Goal: Transaction & Acquisition: Purchase product/service

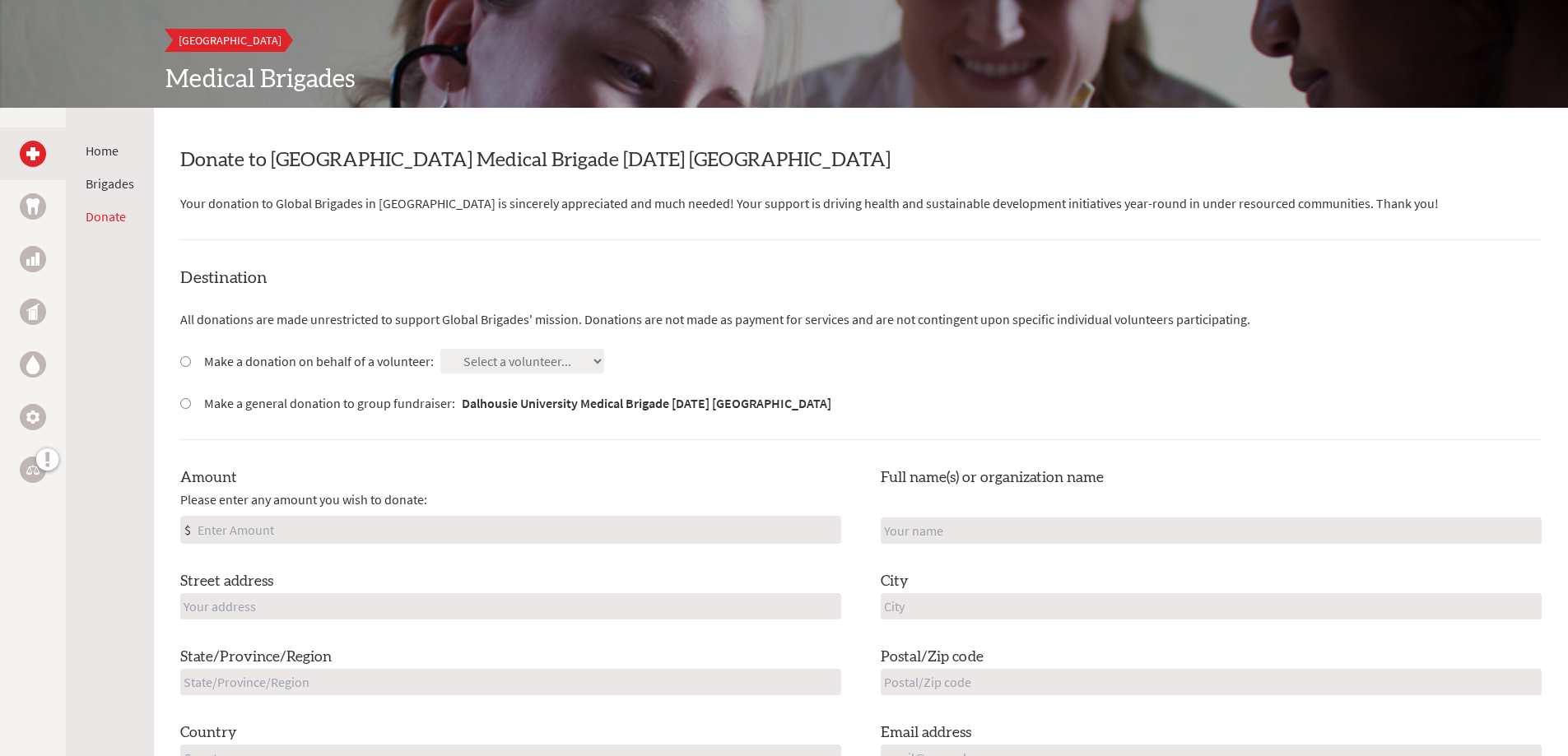
scroll to position [247, 0]
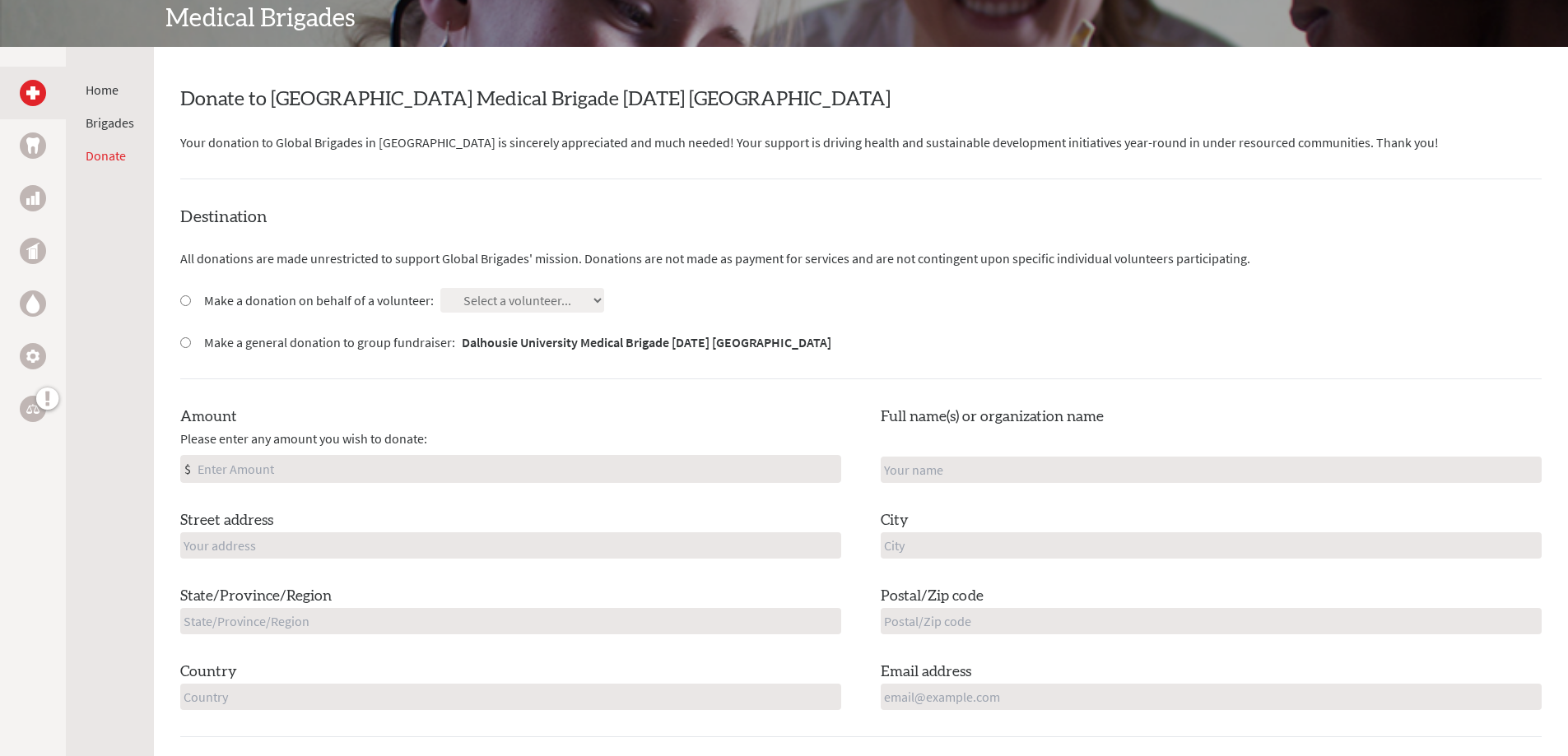
click at [183, 304] on input "Make a donation on behalf of a volunteer:" at bounding box center [186, 301] width 11 height 11
radio input "true"
click at [484, 302] on select "Select a volunteer... [PERSON_NAME] [PERSON_NAME] [PERSON_NAME] [PERSON_NAME] […" at bounding box center [523, 300] width 164 height 24
select select "BE476F69-7610-11F0-9E6E-42010A400005"
click at [441, 288] on select "Select a volunteer... [PERSON_NAME] [PERSON_NAME] [PERSON_NAME] [PERSON_NAME] […" at bounding box center [523, 300] width 164 height 24
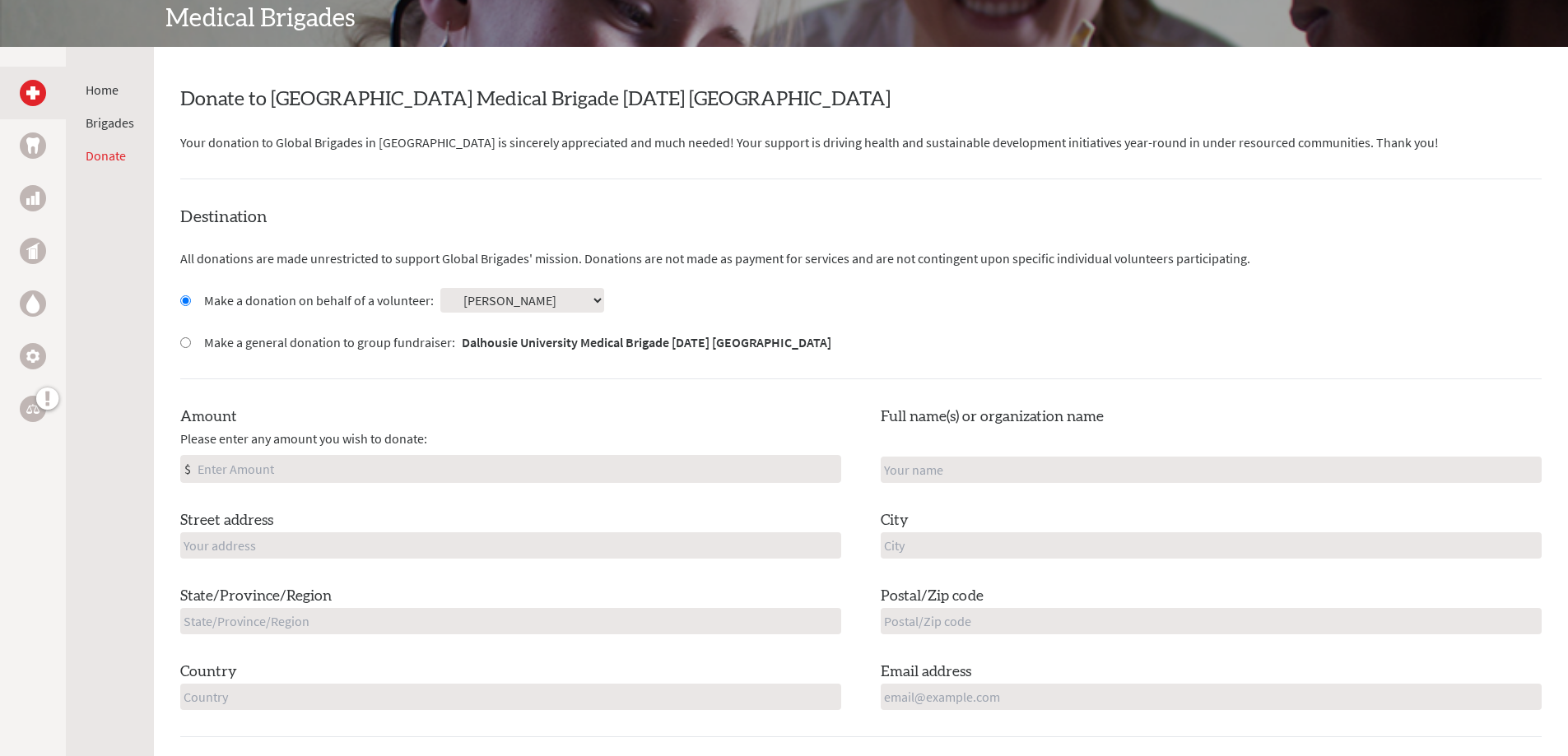
click at [305, 470] on input "Amount" at bounding box center [517, 469] width 646 height 26
type input "100"
click at [925, 475] on input "text" at bounding box center [1210, 469] width 661 height 26
type input "[PERSON_NAME]"
click at [397, 550] on input "text" at bounding box center [510, 545] width 661 height 26
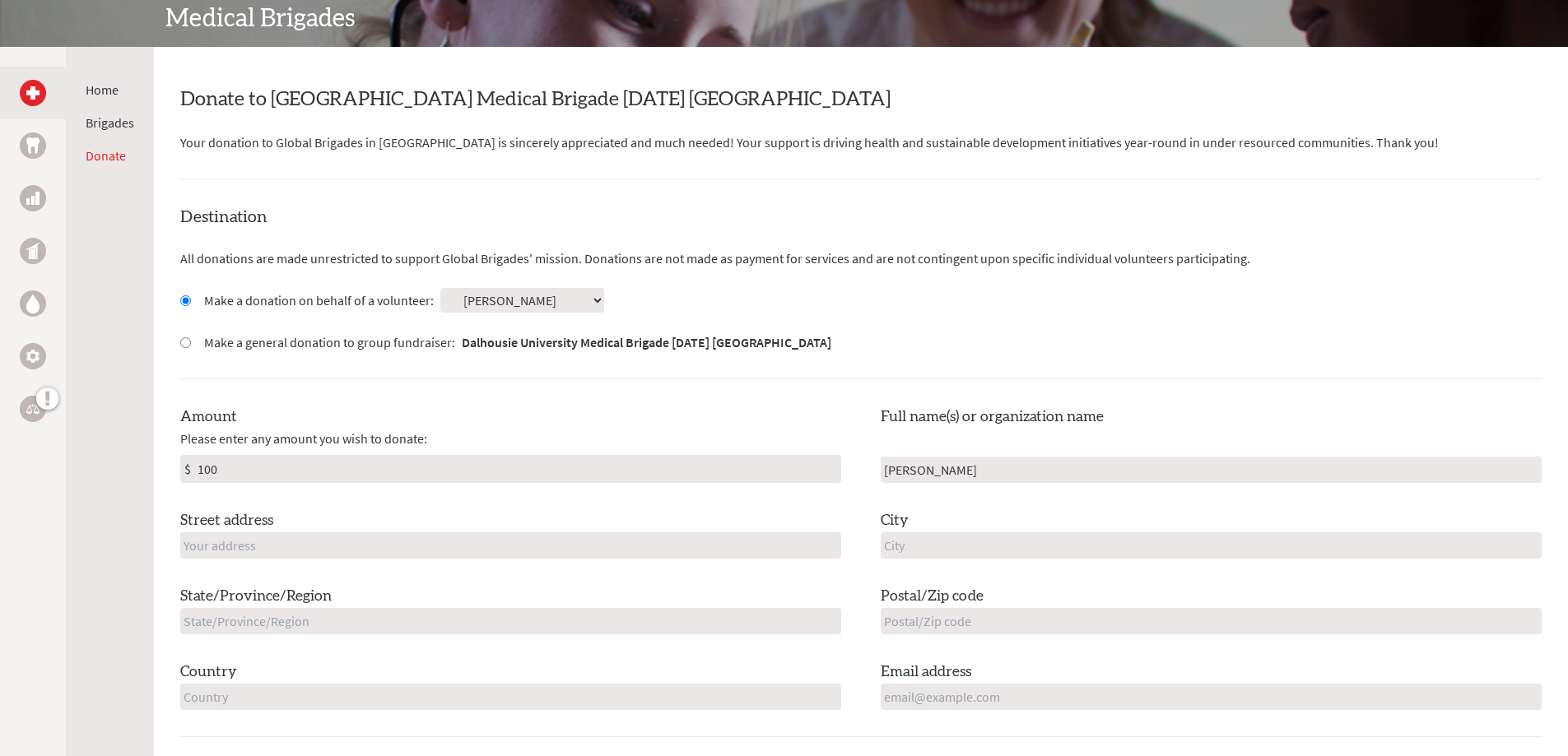
type input "[STREET_ADDRESS][PERSON_NAME]"
type input "Kanata"
type input "Please select"
type input "K2W 0B2"
type input "[GEOGRAPHIC_DATA]"
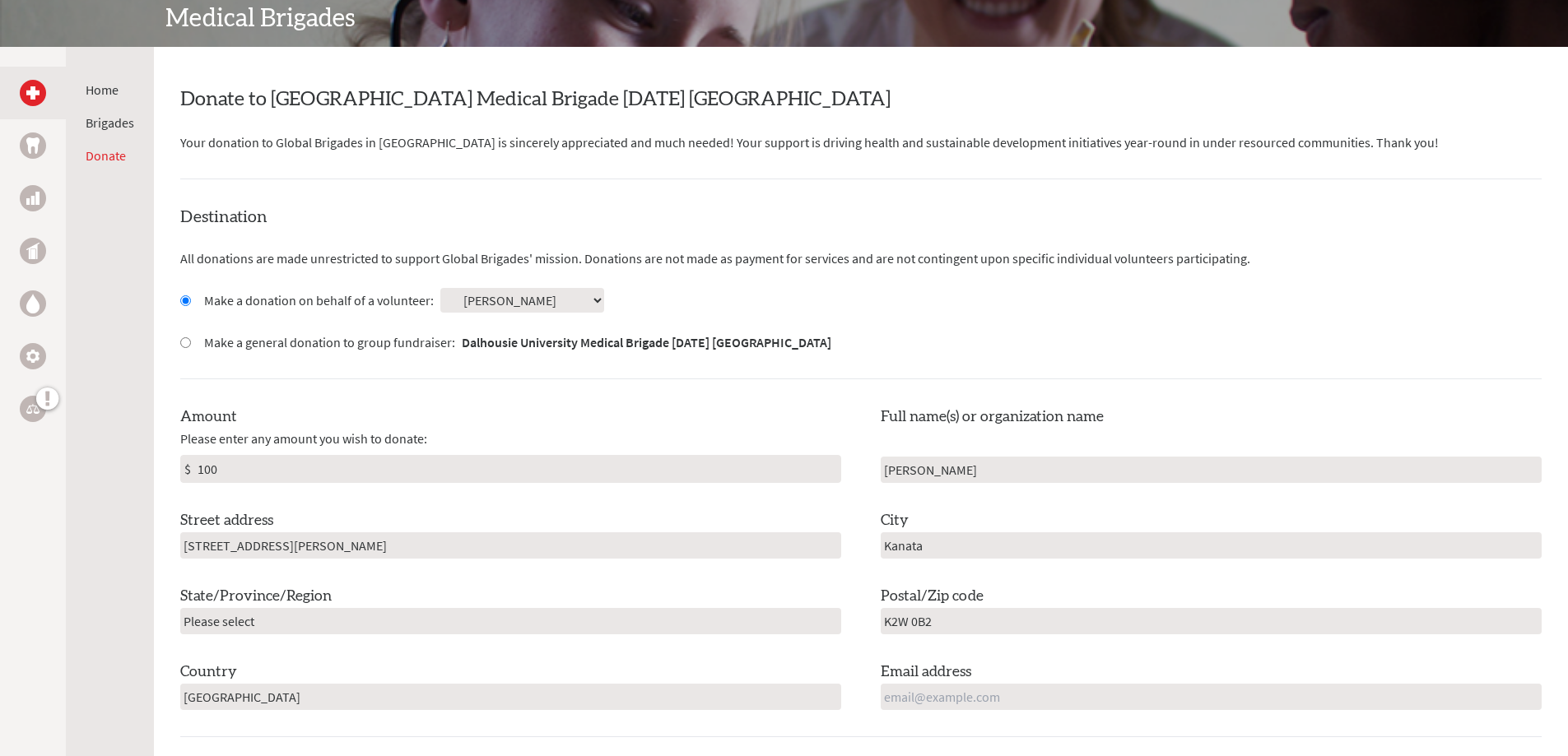
type input "[EMAIL_ADDRESS][DOMAIN_NAME]"
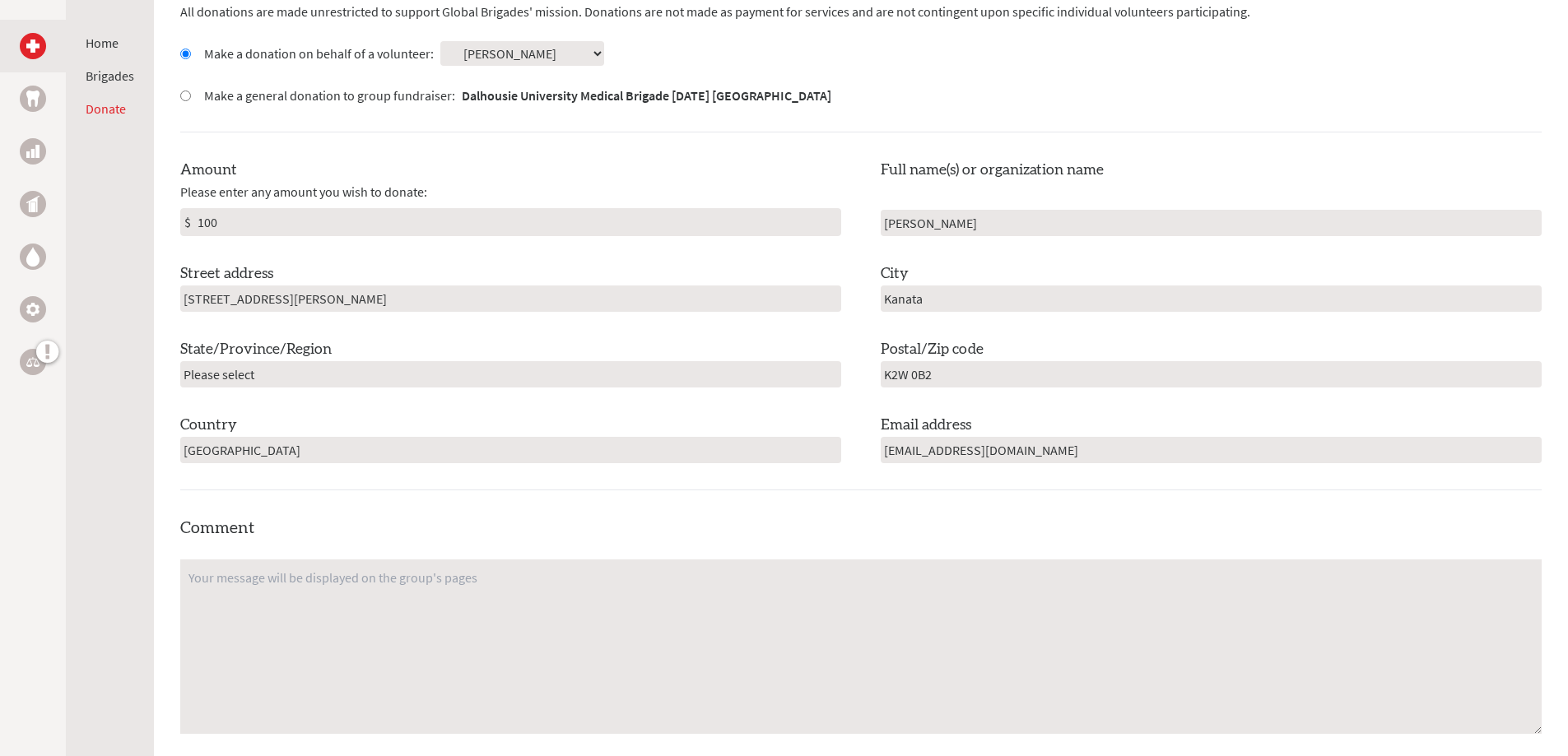
click at [279, 375] on input "Please select" at bounding box center [510, 374] width 661 height 26
click at [338, 375] on input "[GEOGRAPHIC_DATA]" at bounding box center [510, 374] width 661 height 26
type input "[GEOGRAPHIC_DATA]"
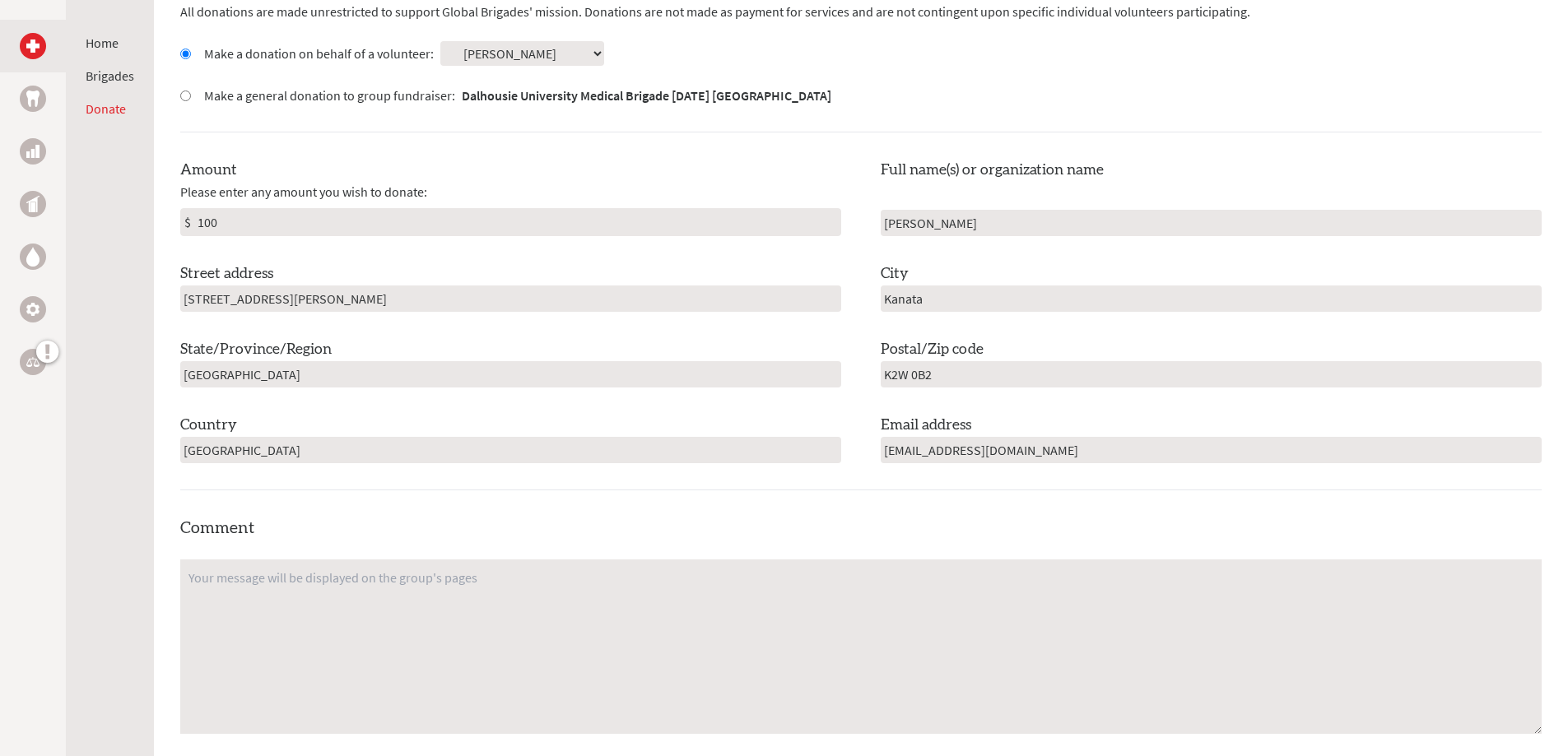
click at [557, 522] on div "Comment Anonymous donation Make my donation anonymous Select Payment Method NOT…" at bounding box center [861, 684] width 1361 height 333
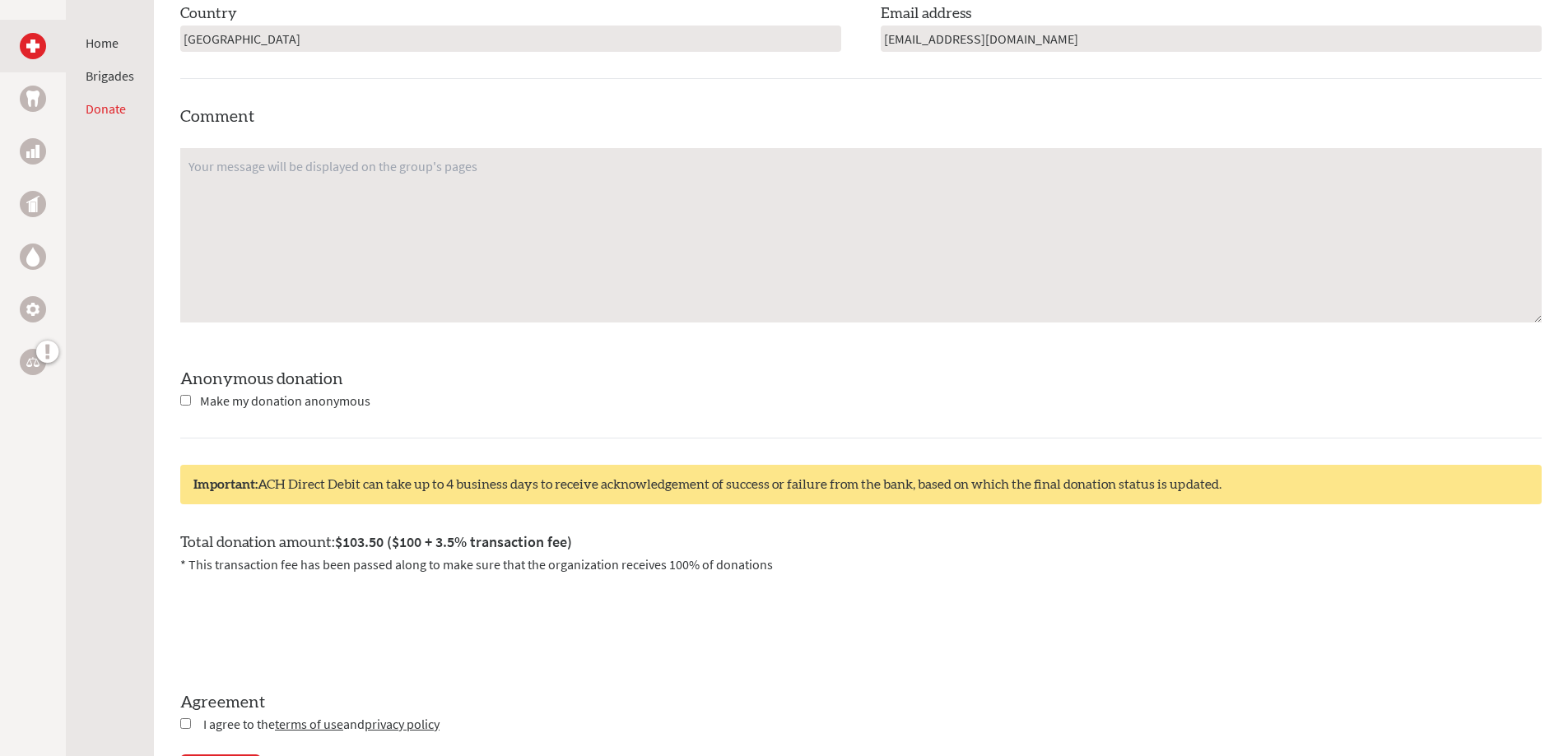
scroll to position [1152, 0]
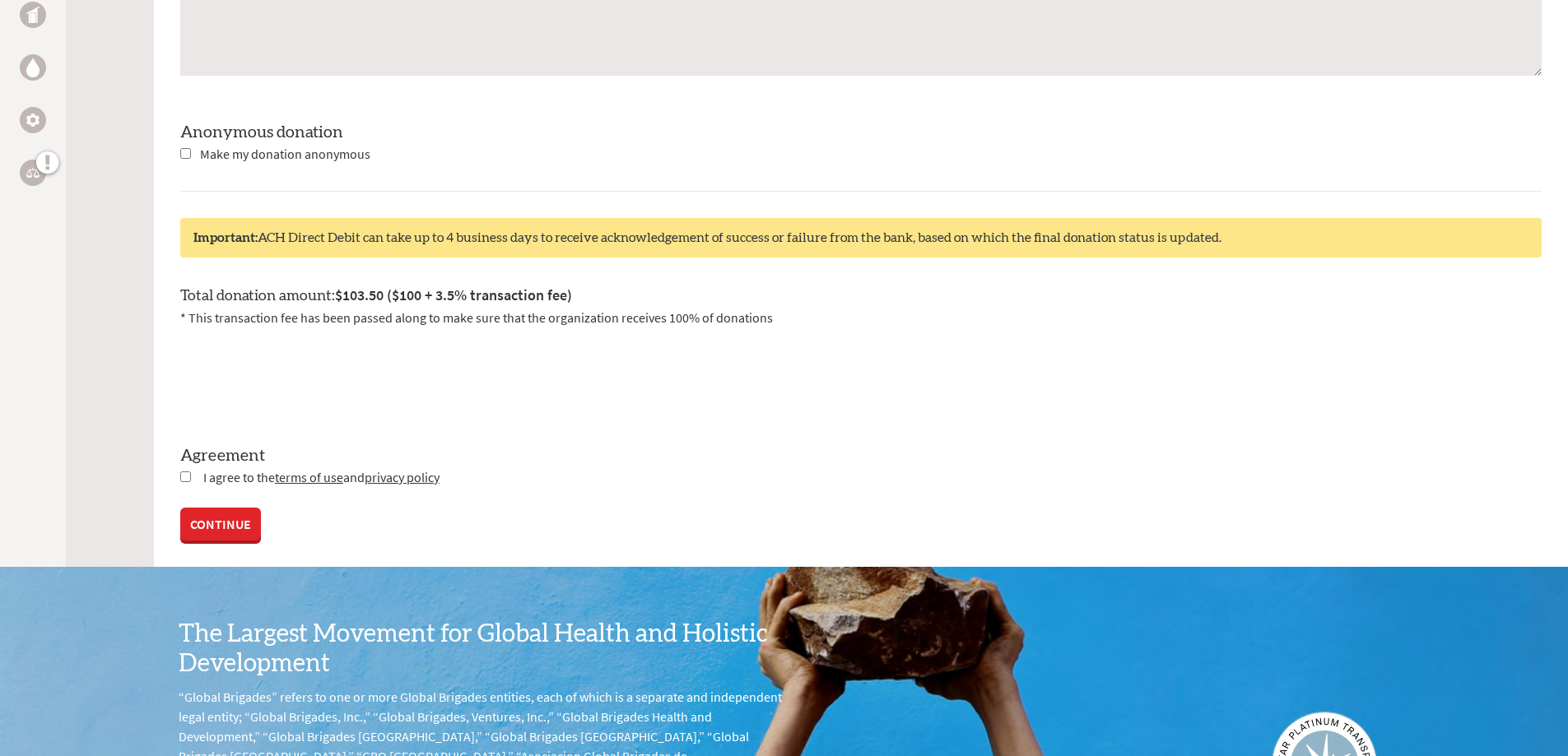
click at [186, 478] on input "checkbox" at bounding box center [186, 477] width 11 height 11
checkbox input "true"
click at [225, 527] on link "CONTINUE" at bounding box center [220, 525] width 80 height 33
